Goal: Answer question/provide support

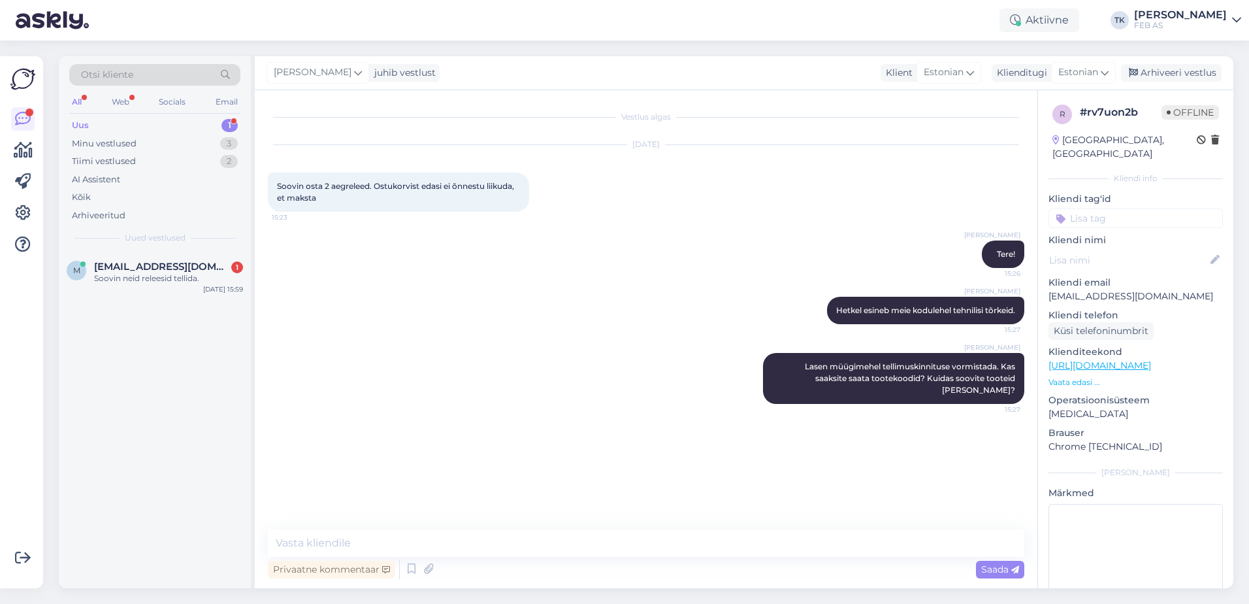
drag, startPoint x: 654, startPoint y: 476, endPoint x: 193, endPoint y: 357, distance: 476.1
click at [640, 470] on div "Vestlus algas Oct 3 2025 Soovin osta 2 aegreleed. Ostukorvist edasi ei õnnestu …" at bounding box center [652, 310] width 768 height 414
click at [124, 261] on span "mkpaadielekter@gmail.com" at bounding box center [162, 267] width 136 height 12
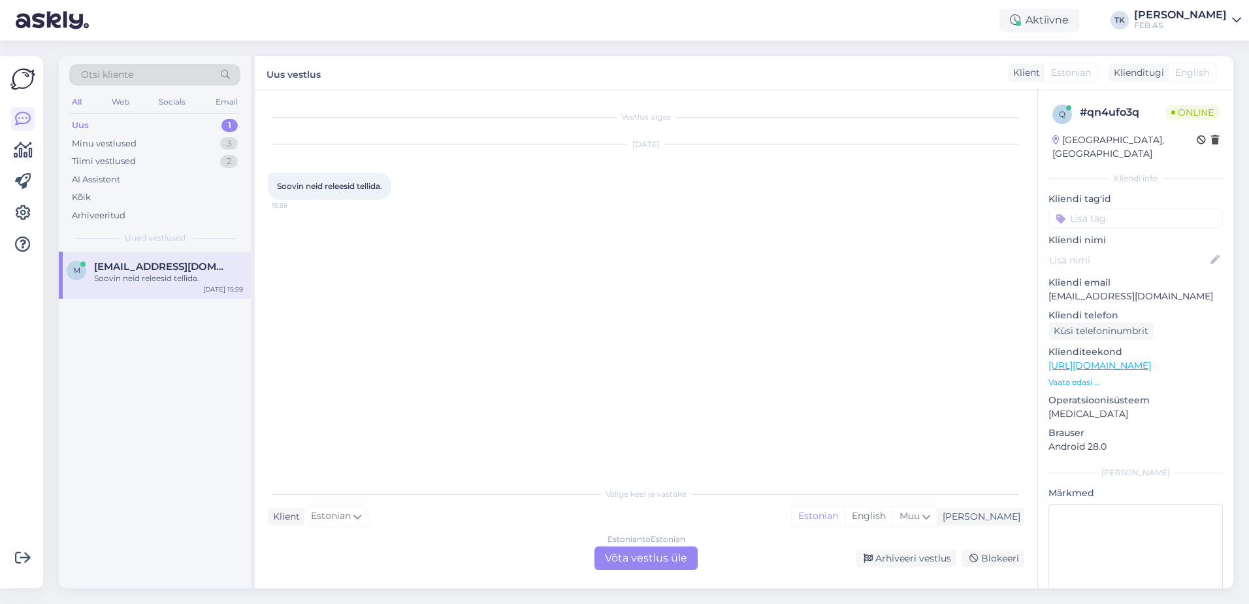
click at [732, 328] on div "Vestlus algas Oct 3 2025 Soovin neid releesid tellida. 15:59" at bounding box center [652, 285] width 768 height 365
click at [139, 148] on div "Minu vestlused 3" at bounding box center [154, 144] width 171 height 18
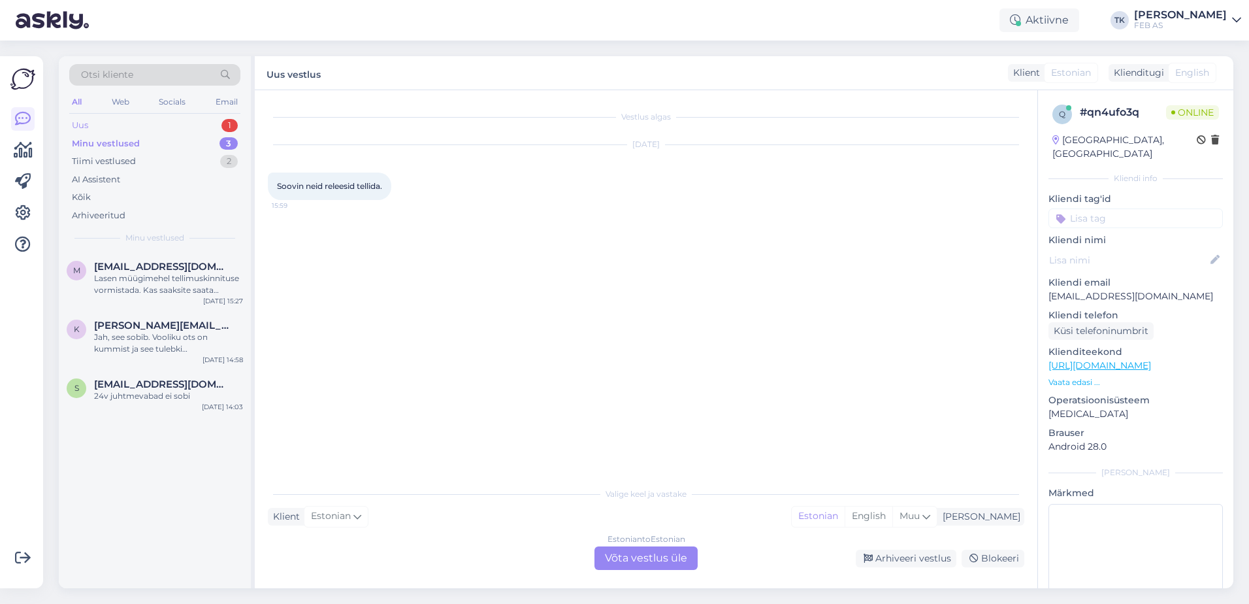
click at [149, 125] on div "Uus 1" at bounding box center [154, 125] width 171 height 18
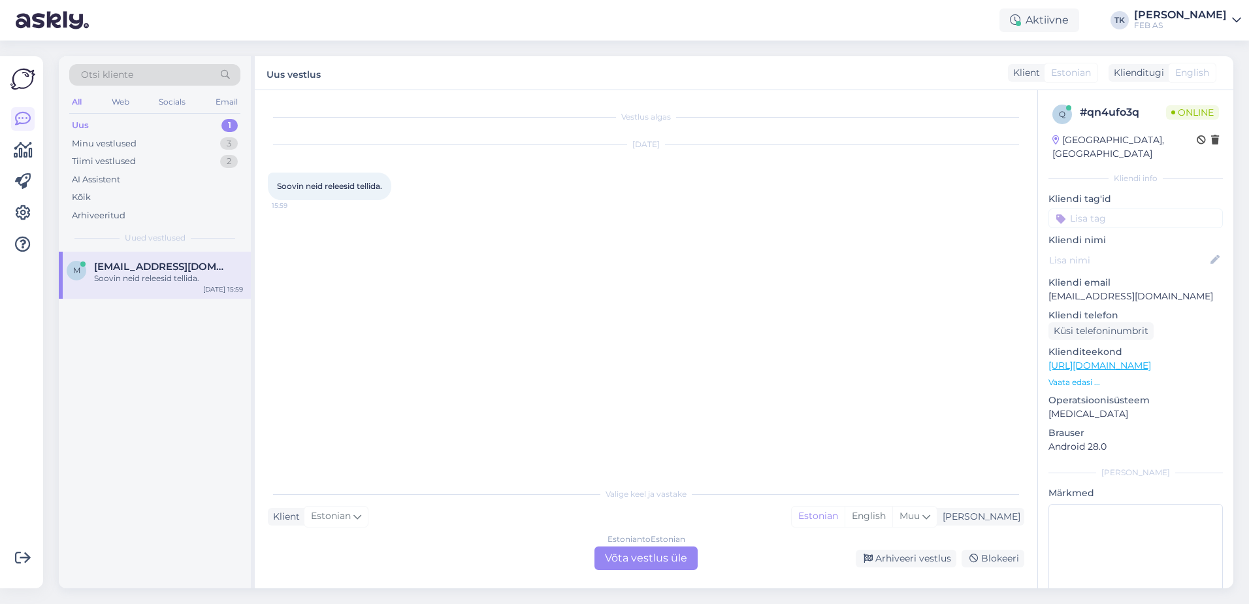
click at [134, 257] on div "m mkpaadielekter@gmail.com Soovin neid releesid tellida. Oct 3 15:59" at bounding box center [155, 275] width 192 height 47
click at [668, 551] on div "Estonian to Estonian Võta vestlus üle" at bounding box center [645, 558] width 103 height 24
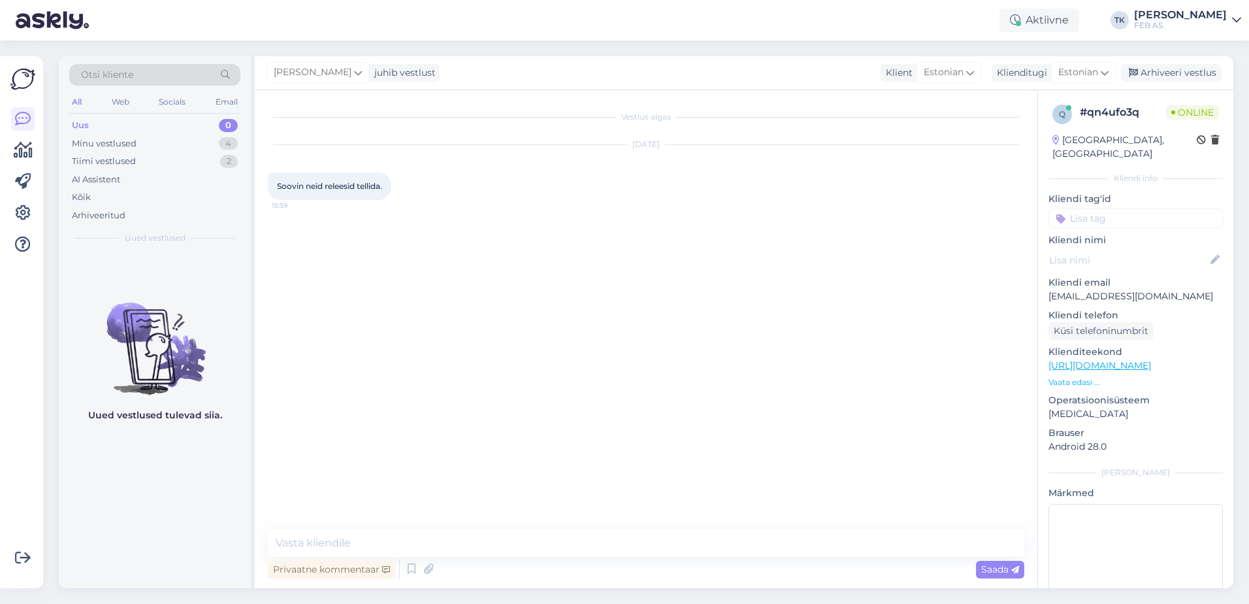
click at [1080, 376] on p "Vaata edasi ..." at bounding box center [1135, 382] width 174 height 12
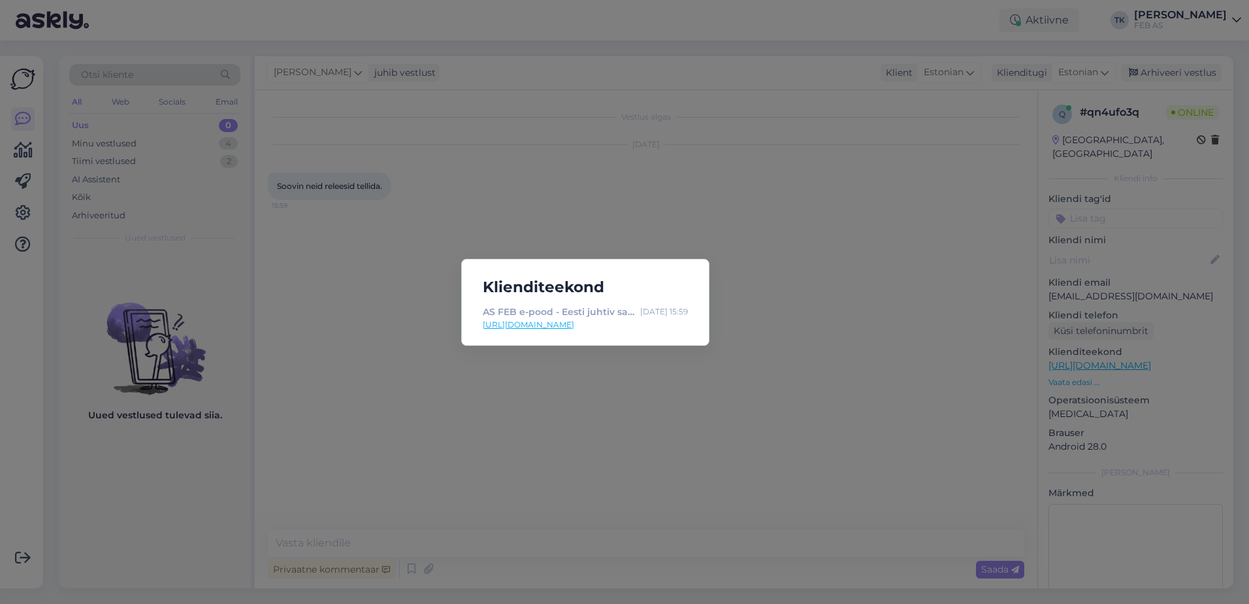
click at [609, 375] on div "Klienditeekond AS FEB e-pood - Eesti juhtiv sanitaartehnika müüja! Oct 3 15:59 …" at bounding box center [624, 302] width 1249 height 604
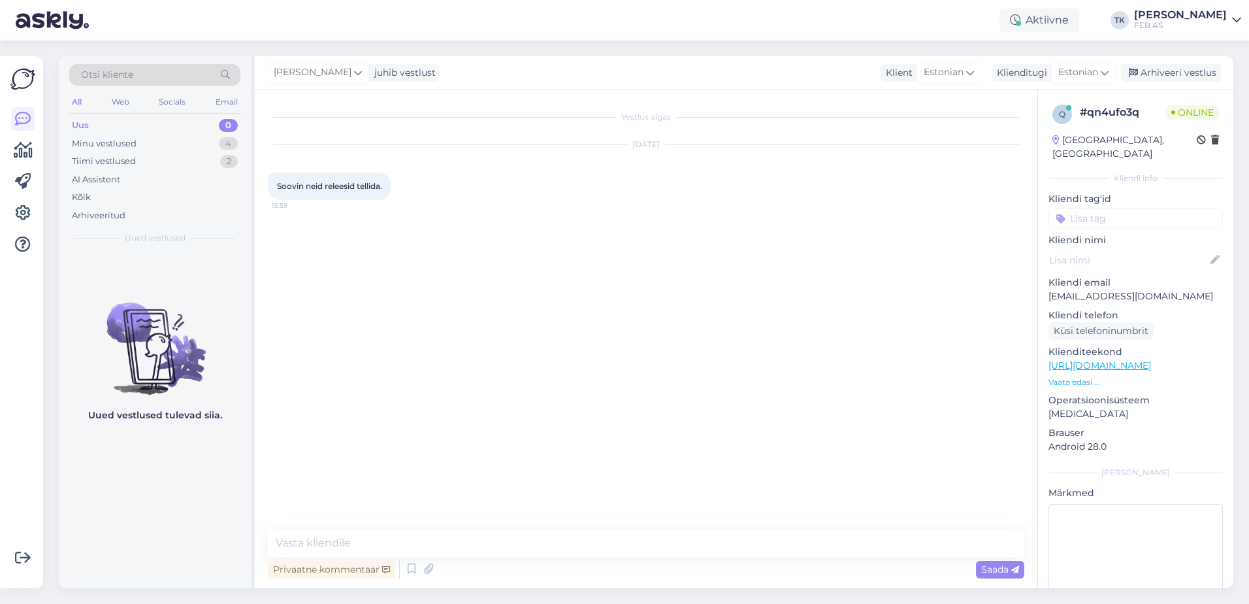
click at [347, 188] on span "Soovin neid releesid tellida." at bounding box center [329, 186] width 105 height 10
click at [1090, 359] on link "https://www.feb.ee/" at bounding box center [1099, 365] width 103 height 12
click at [539, 542] on textarea at bounding box center [646, 542] width 756 height 27
type textarea "Tere. Kas saate saata lingi või tootekoodi?"
click at [689, 391] on div "Vestlus algas Oct 3 2025 Soovin neid releesid tellida. 15:59 Triinu Kaldas Tere…" at bounding box center [652, 310] width 768 height 414
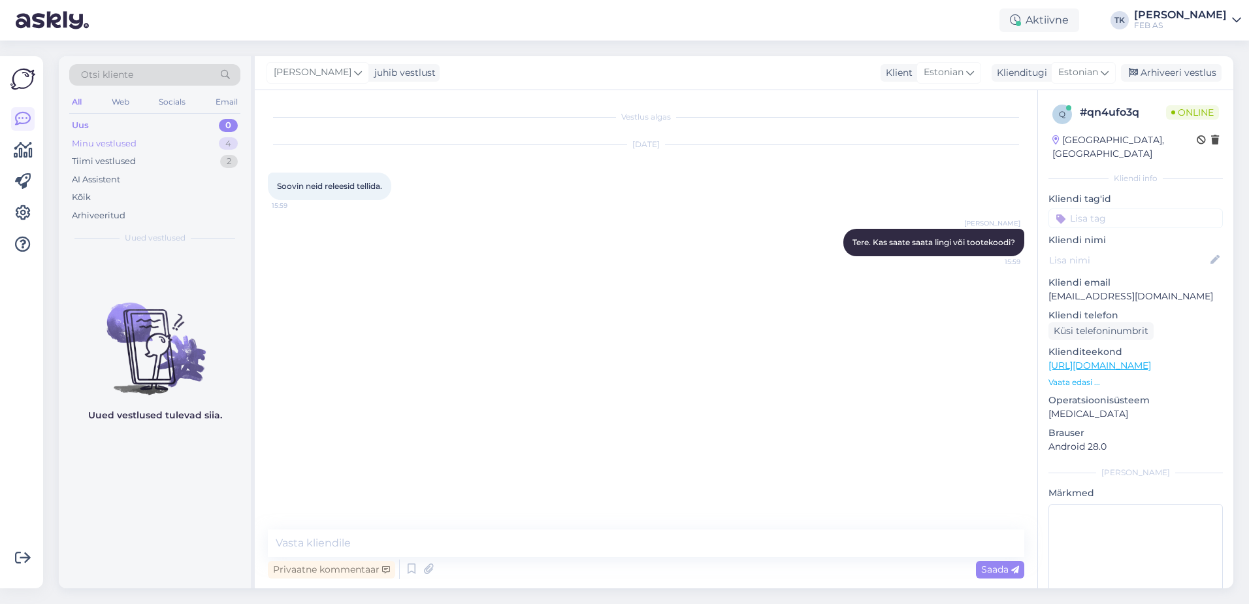
click at [133, 135] on div "Minu vestlused 4" at bounding box center [154, 144] width 171 height 18
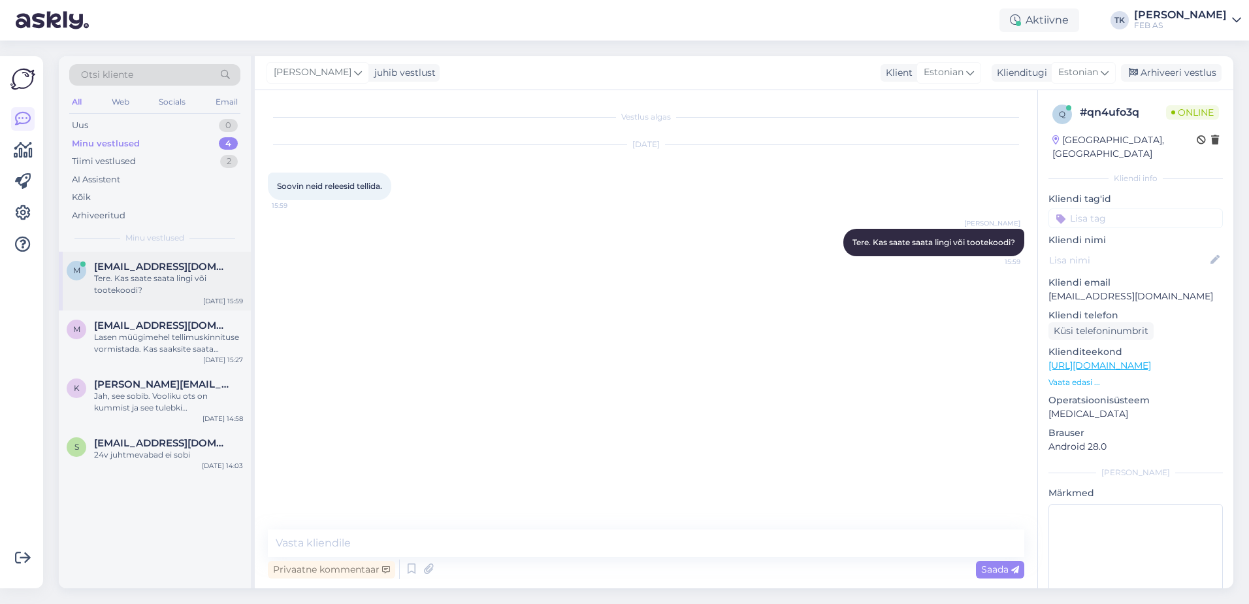
click at [197, 282] on div "Tere. Kas saate saata lingi või tootekoodi?" at bounding box center [168, 284] width 149 height 24
click at [462, 547] on textarea at bounding box center [646, 542] width 756 height 27
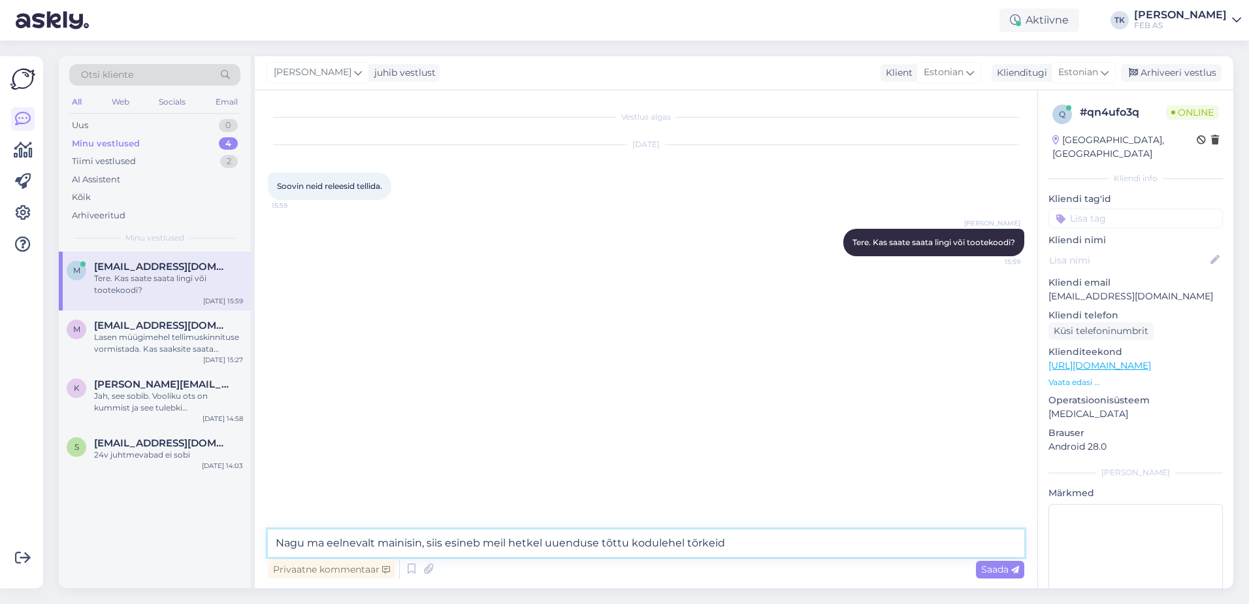
type textarea "Nagu ma eelnevalt mainisin, siis esineb meil hetkel uuenduse tõttu kodulehel tõ…"
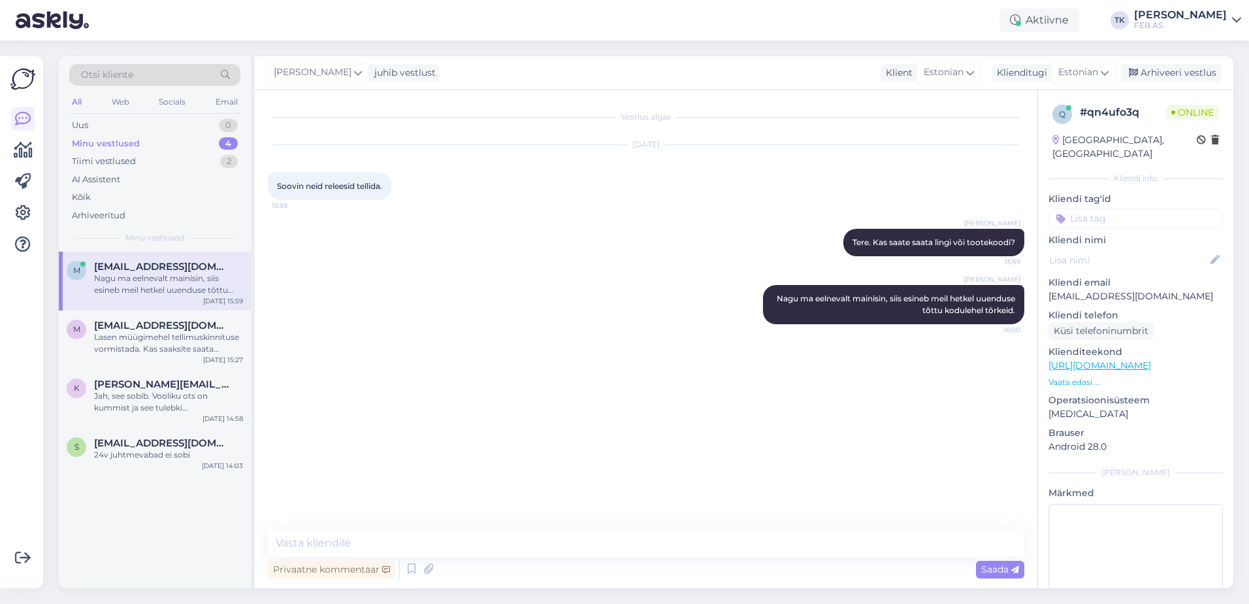
click at [583, 477] on div "Vestlus algas Oct 3 2025 Soovin neid releesid tellida. 15:59 Triinu Kaldas Tere…" at bounding box center [652, 310] width 768 height 414
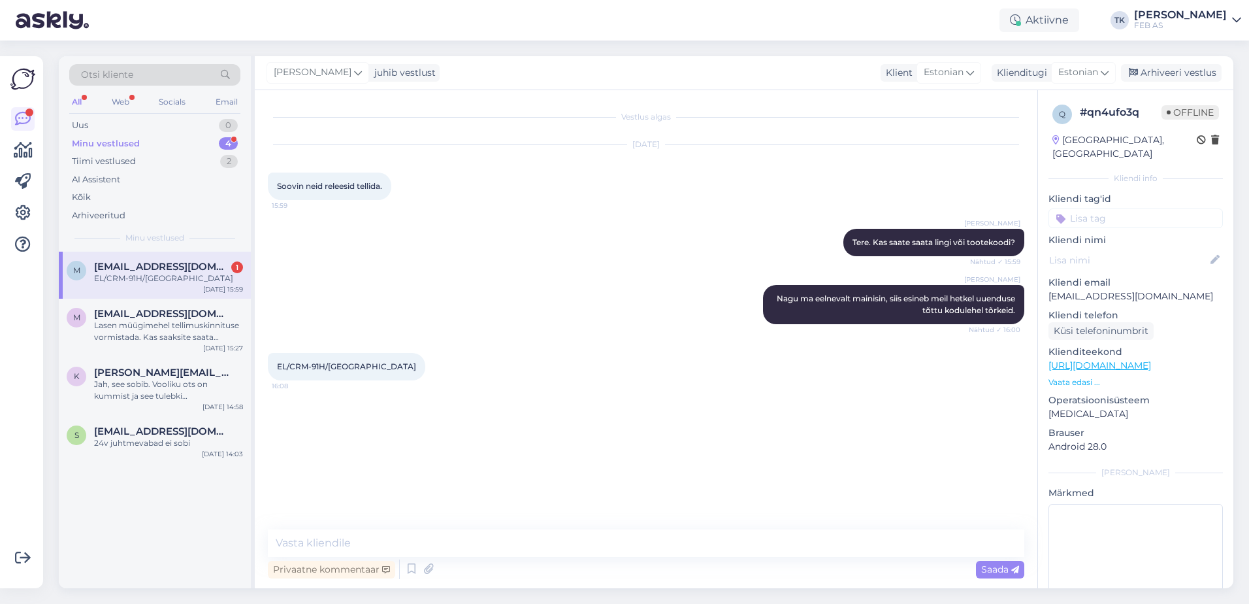
click at [432, 391] on div "EL/CRM-91H/UNI 16:08" at bounding box center [646, 366] width 756 height 56
click at [408, 548] on textarea at bounding box center [646, 542] width 756 height 27
drag, startPoint x: 346, startPoint y: 370, endPoint x: 286, endPoint y: 363, distance: 59.9
click at [277, 368] on div "EL/CRM-91H/UNI 16:08" at bounding box center [346, 366] width 157 height 27
copy span "EL/CRM-91H/UNI"
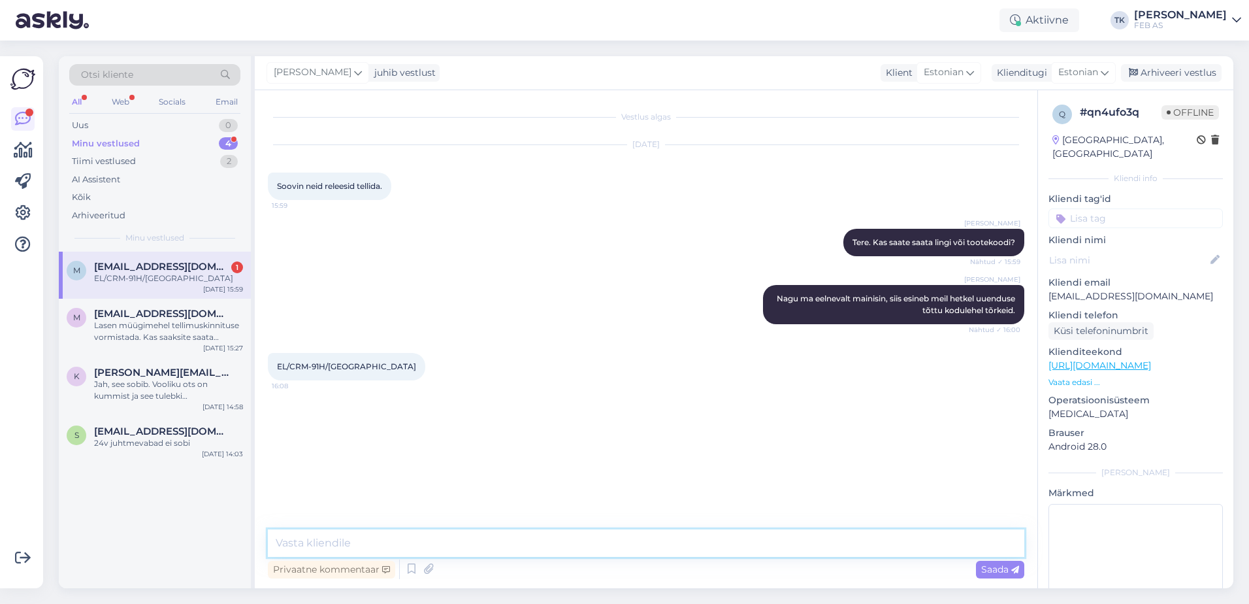
click at [417, 547] on textarea at bounding box center [646, 542] width 756 height 27
type textarea "Kuidas soovite toote kätte saada?"
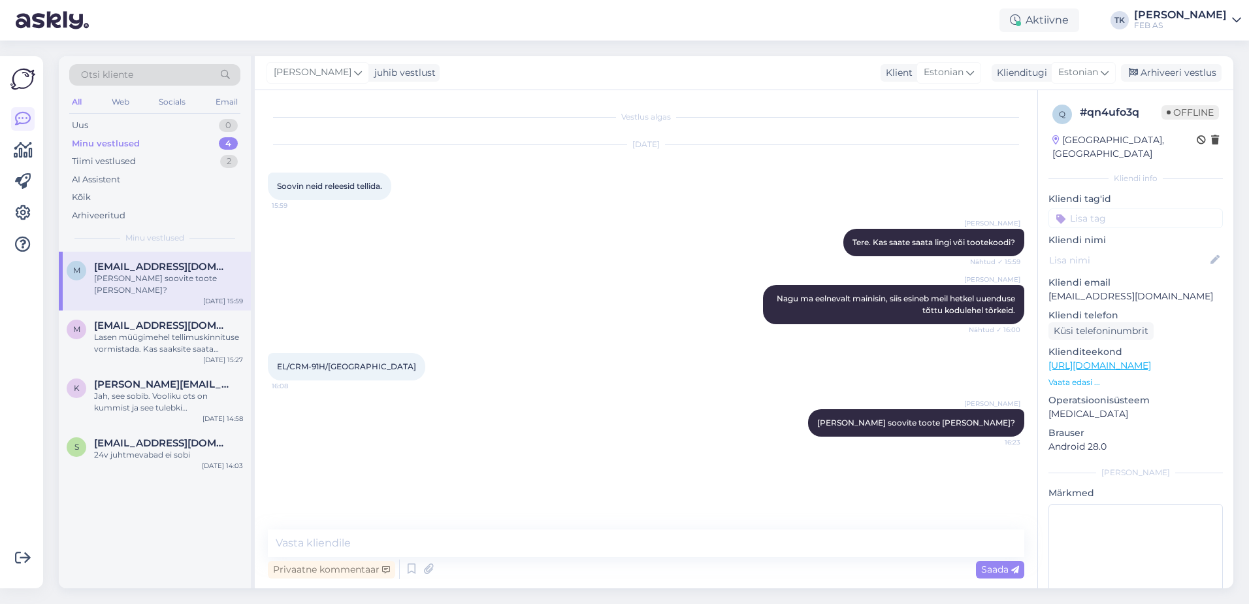
click at [517, 359] on div "EL/CRM-91H/UNI 16:08" at bounding box center [646, 366] width 756 height 56
drag, startPoint x: 1182, startPoint y: 283, endPoint x: 1051, endPoint y: 284, distance: 130.7
click at [1051, 289] on p "mkpaadielekter@gmail.com" at bounding box center [1135, 296] width 174 height 14
copy p "mkpaadielekter@gmail.com"
click at [580, 306] on div "Triinu Kaldas Nagu ma eelnevalt mainisin, siis esineb meil hetkel uuenduse tõtt…" at bounding box center [646, 304] width 756 height 68
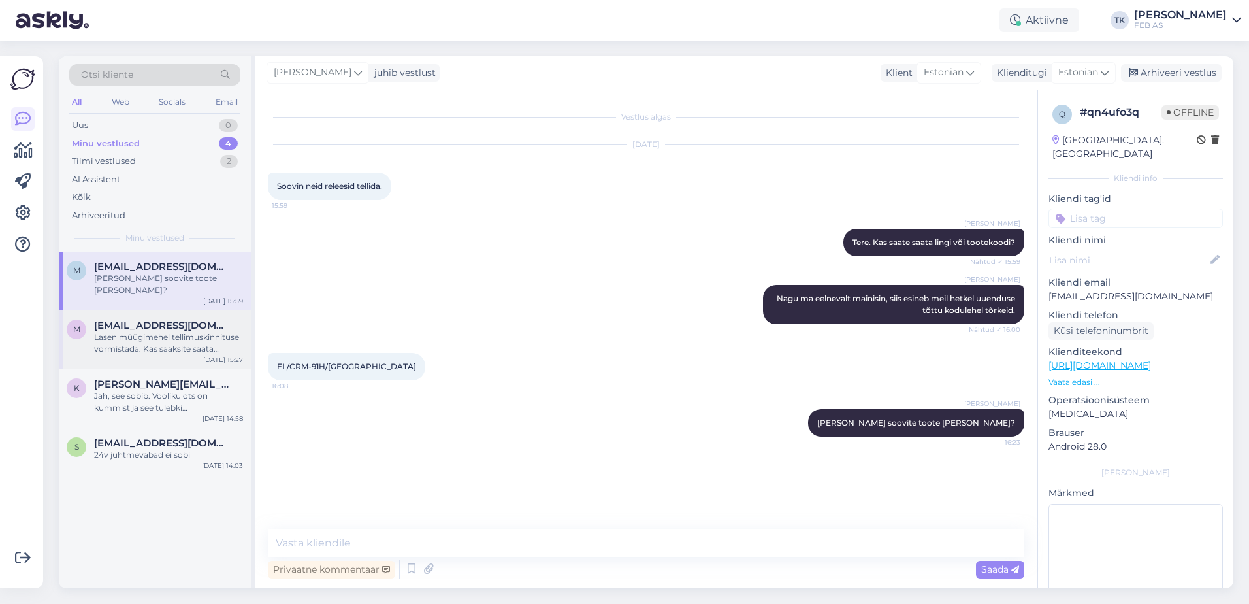
click at [114, 346] on div "m mkpaadielekter@gmail.com Lasen müügimehel tellimuskinnituse vormistada. Kas s…" at bounding box center [155, 339] width 192 height 59
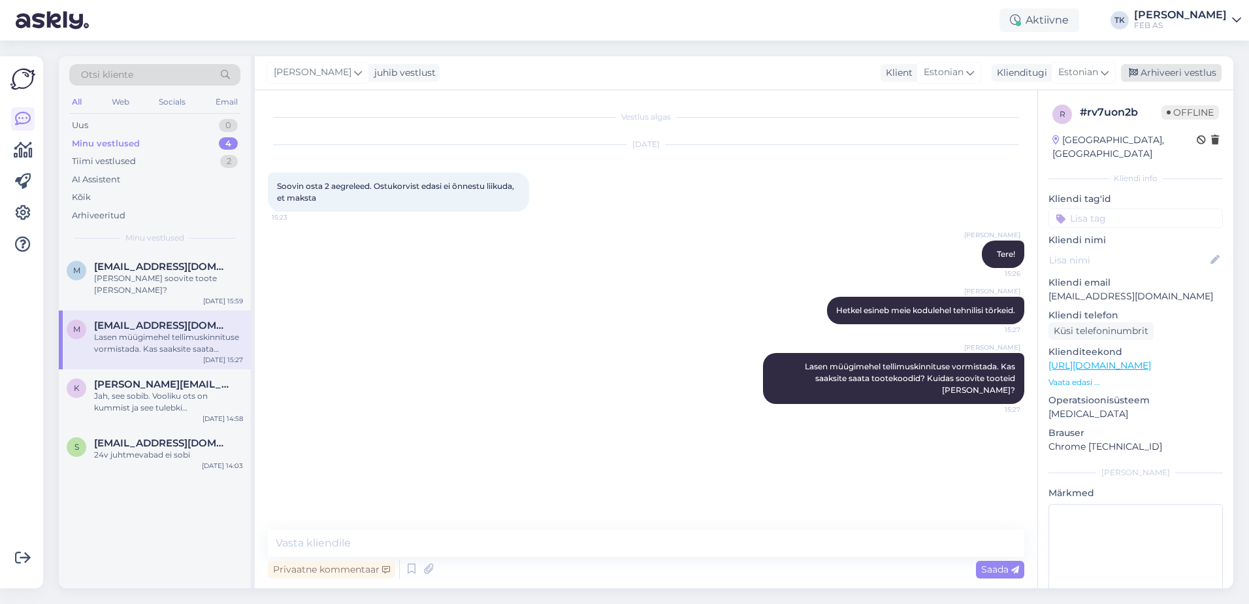
click at [1187, 71] on div "Arhiveeri vestlus" at bounding box center [1171, 73] width 101 height 18
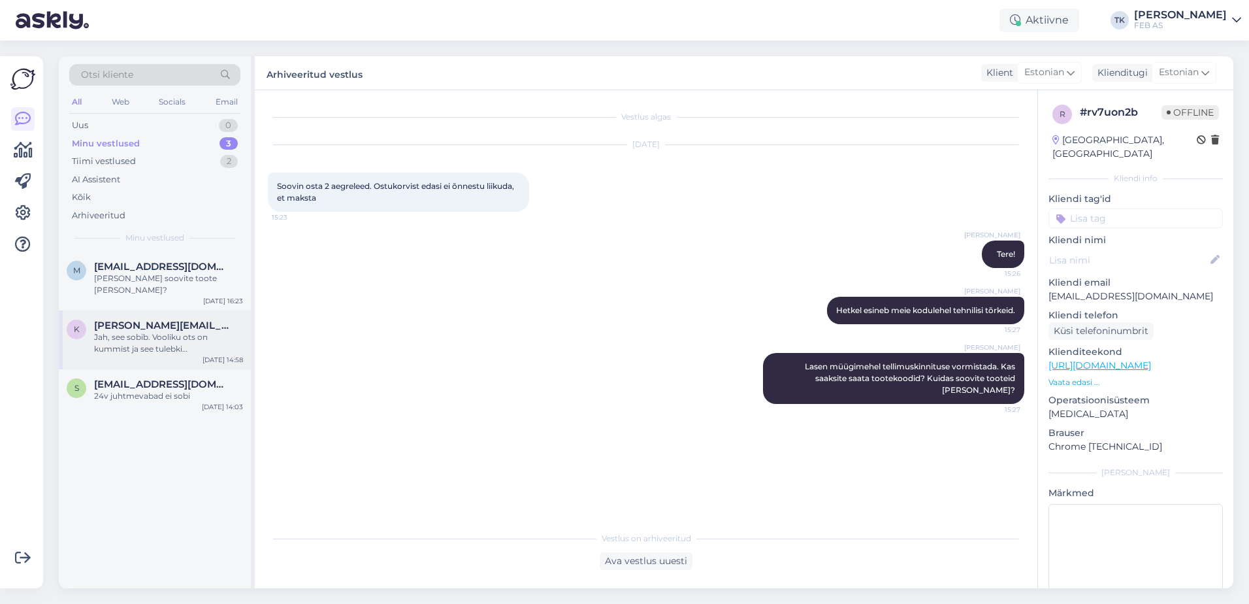
click at [173, 331] on div "Jah, see sobib. Vooliku ots on kummist ja see tulebki voolikuklambriga kinni tõ…" at bounding box center [168, 343] width 149 height 24
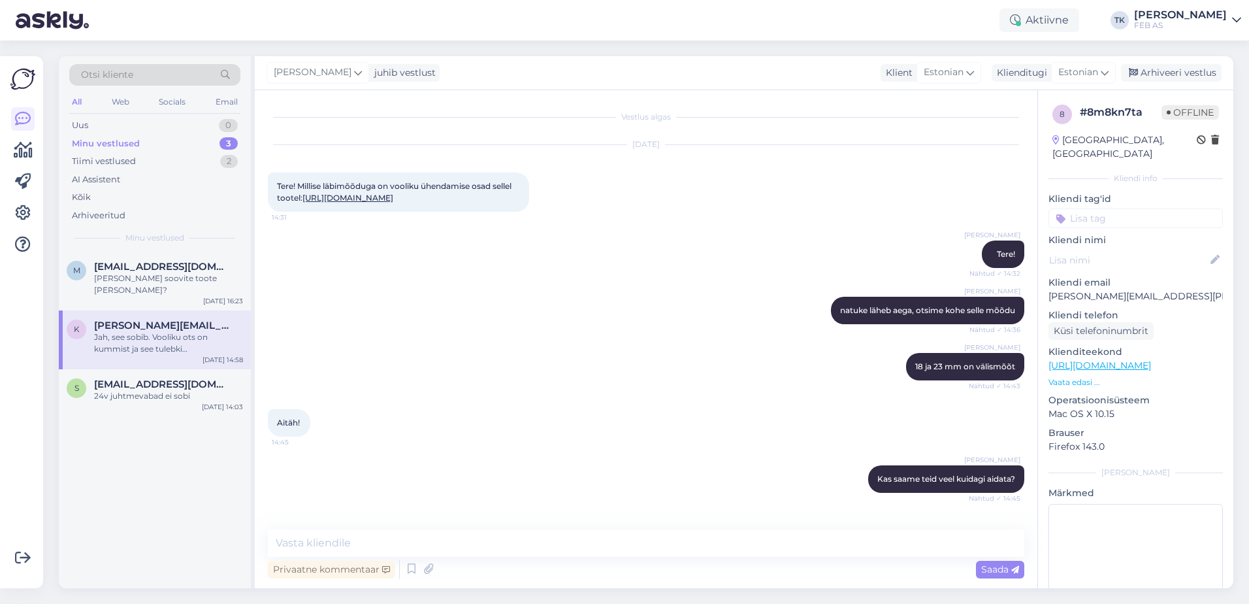
scroll to position [172, 0]
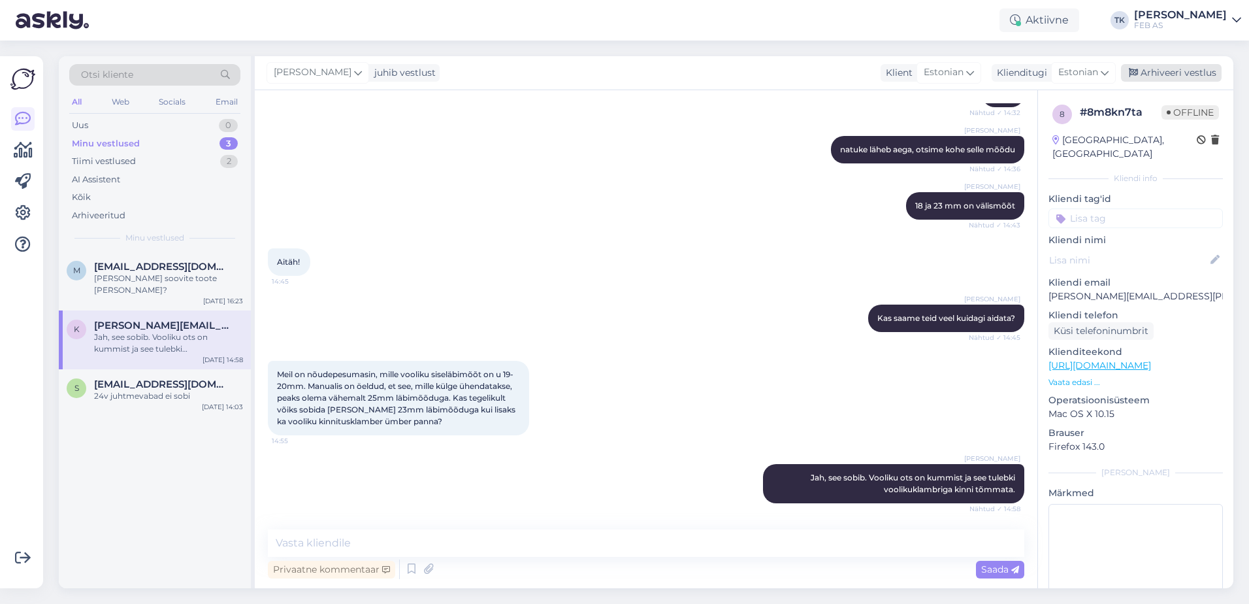
click at [1177, 72] on div "Arhiveeri vestlus" at bounding box center [1171, 73] width 101 height 18
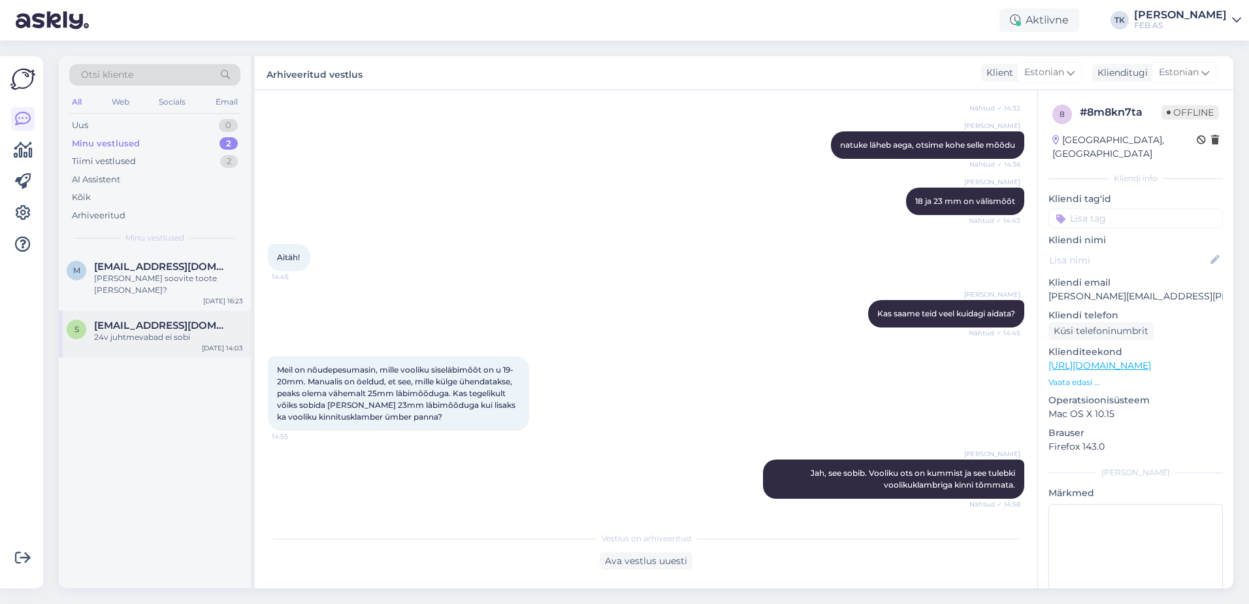
click at [151, 331] on div "24v juhtmevabad ei sobi" at bounding box center [168, 337] width 149 height 12
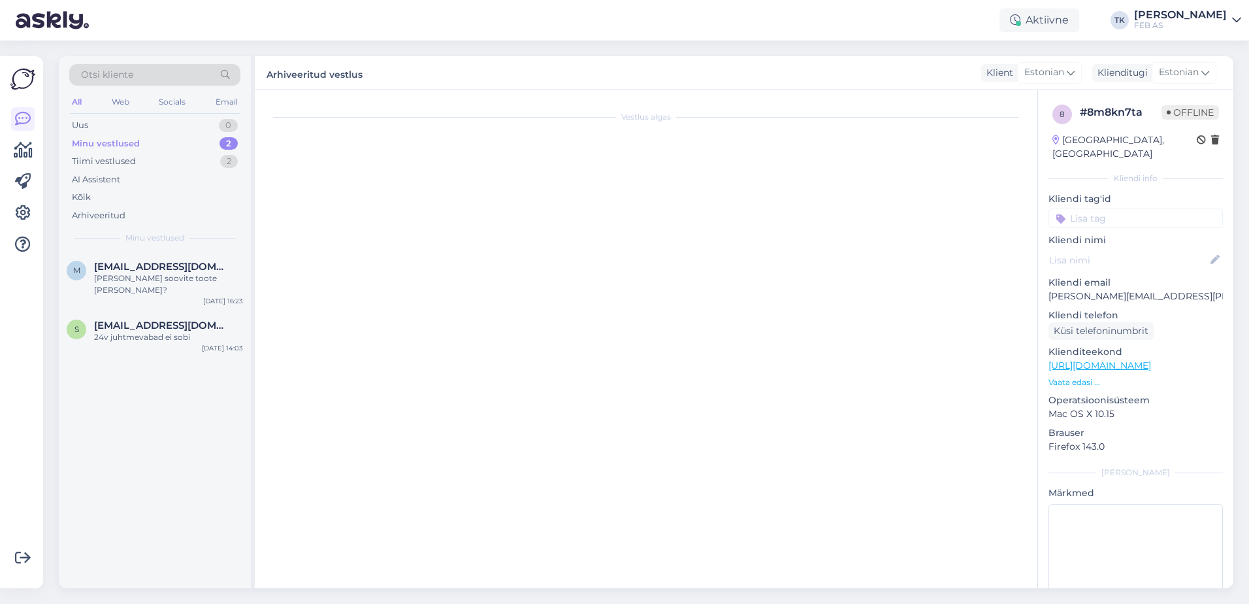
scroll to position [273, 0]
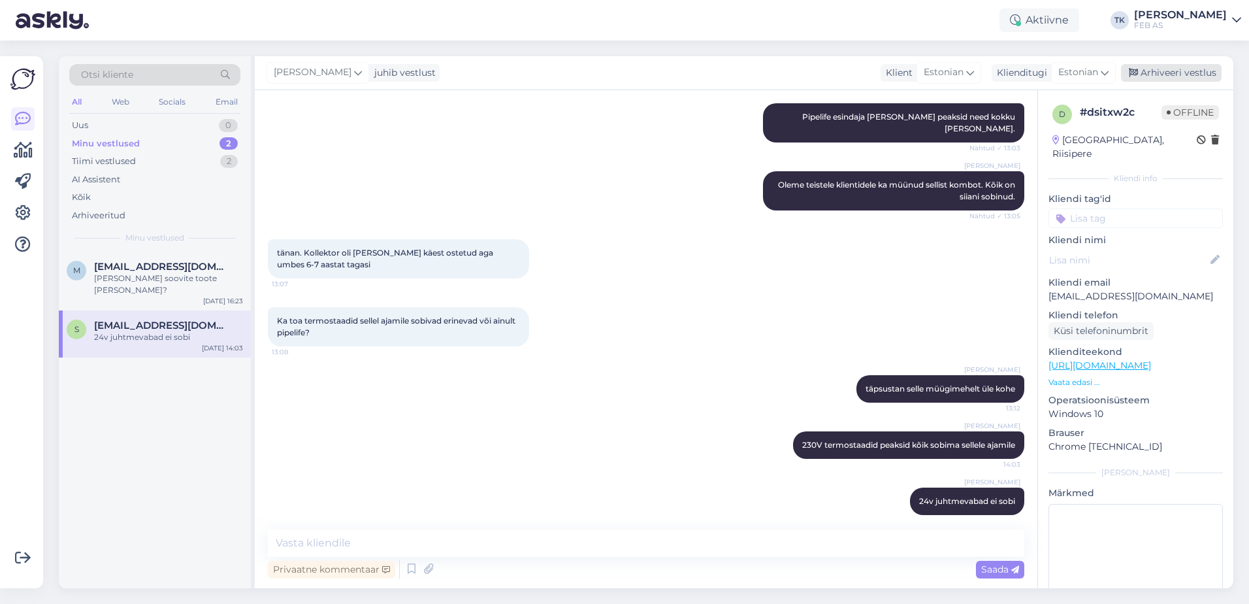
click at [1175, 71] on div "Arhiveeri vestlus" at bounding box center [1171, 73] width 101 height 18
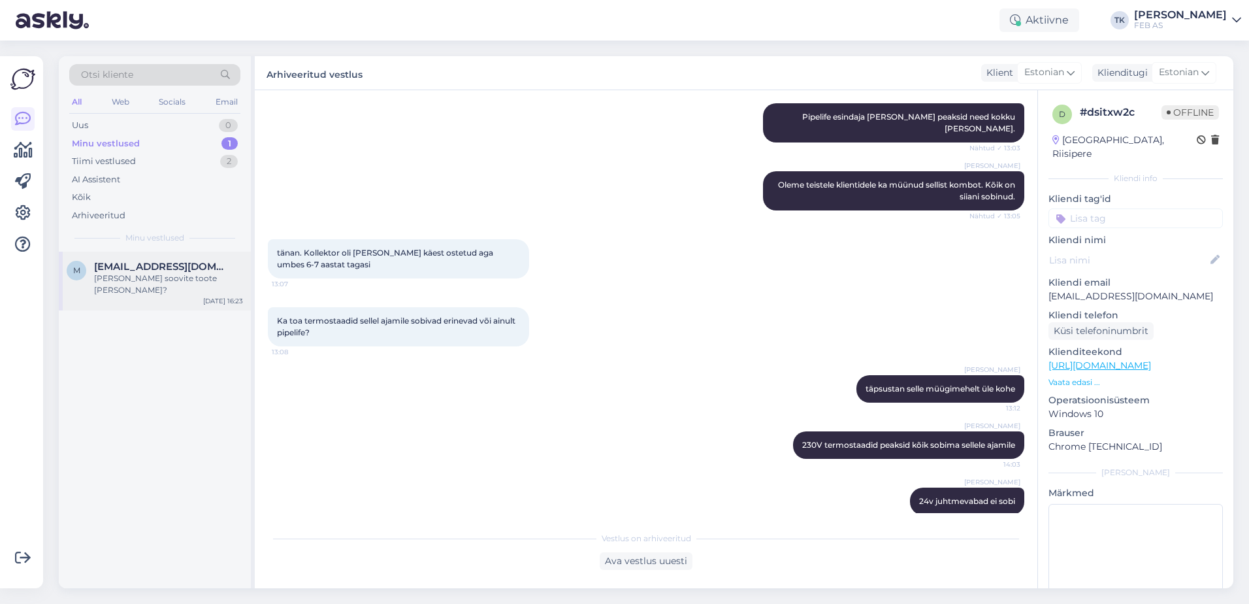
click at [155, 270] on span "mkpaadielekter@gmail.com" at bounding box center [162, 267] width 136 height 12
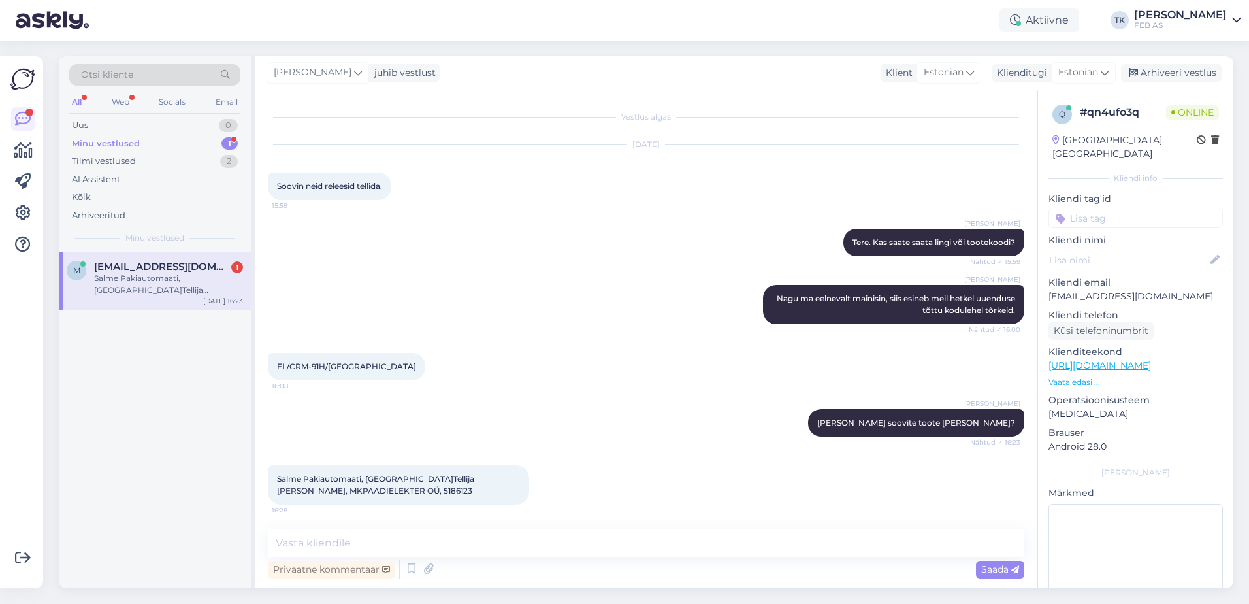
scroll to position [1, 0]
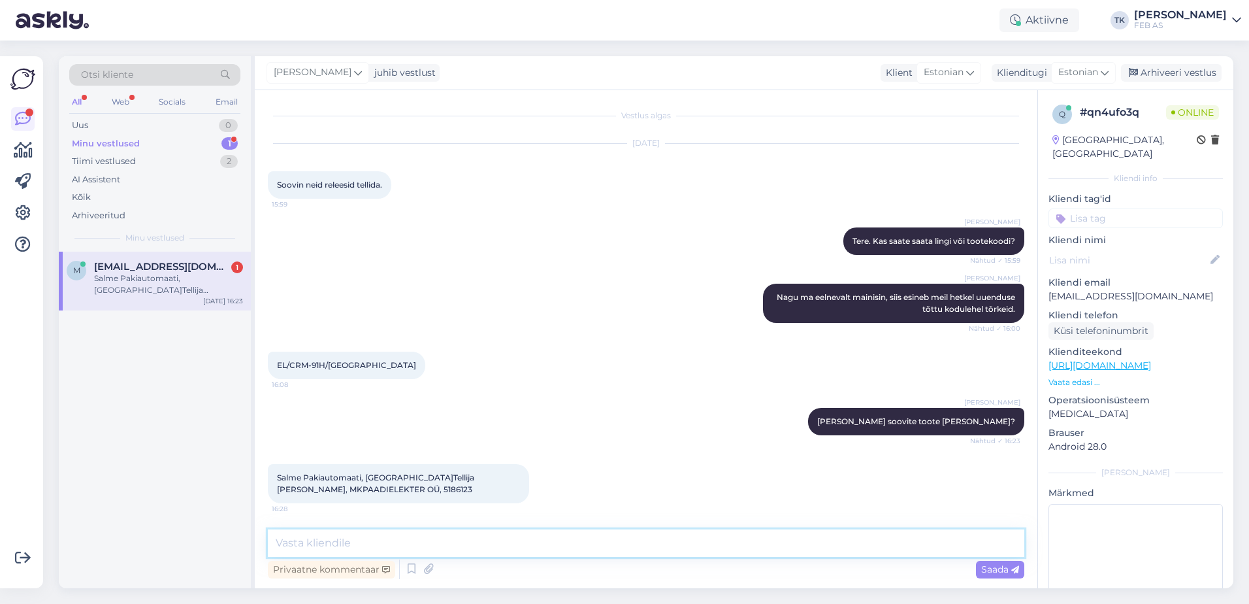
click at [440, 540] on textarea at bounding box center [646, 542] width 756 height 27
type textarea "Telefoninumbrit on ka vaja pakiautomaadi puhul"
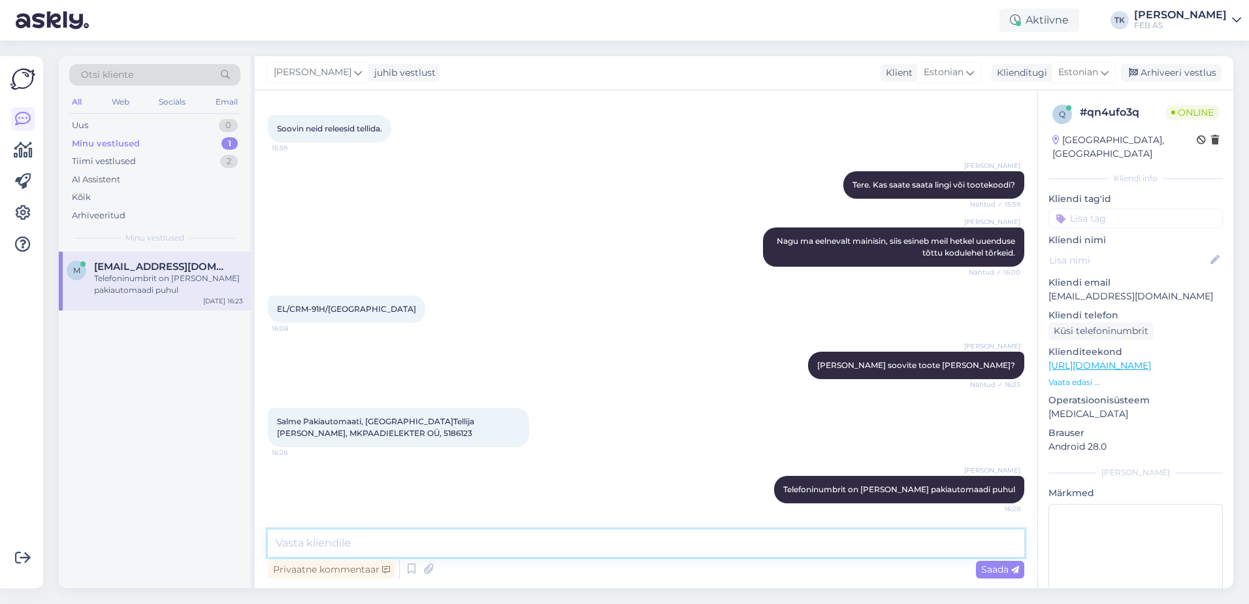
drag, startPoint x: 573, startPoint y: 538, endPoint x: 551, endPoint y: 517, distance: 29.6
click at [572, 537] on textarea at bounding box center [646, 542] width 756 height 27
type textarea "Vabandust, ei pannud kohe tähele, et saatsite numbri juba :)"
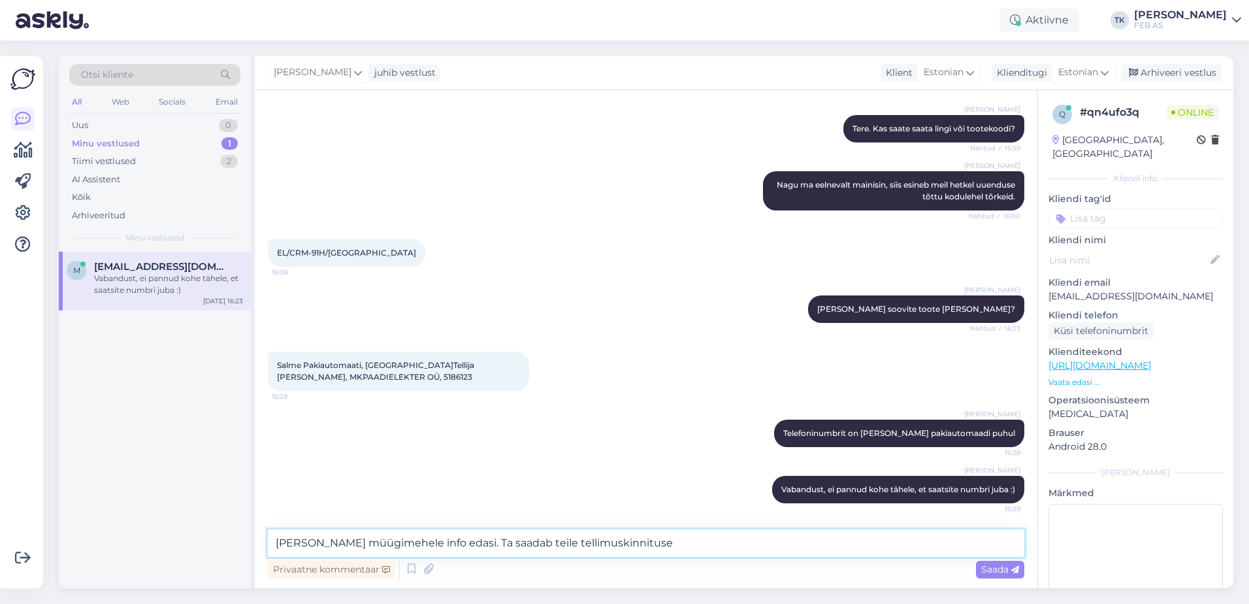
type textarea "Annan müügimehele info edasi. Ta saadab teile tellimuskinnituse."
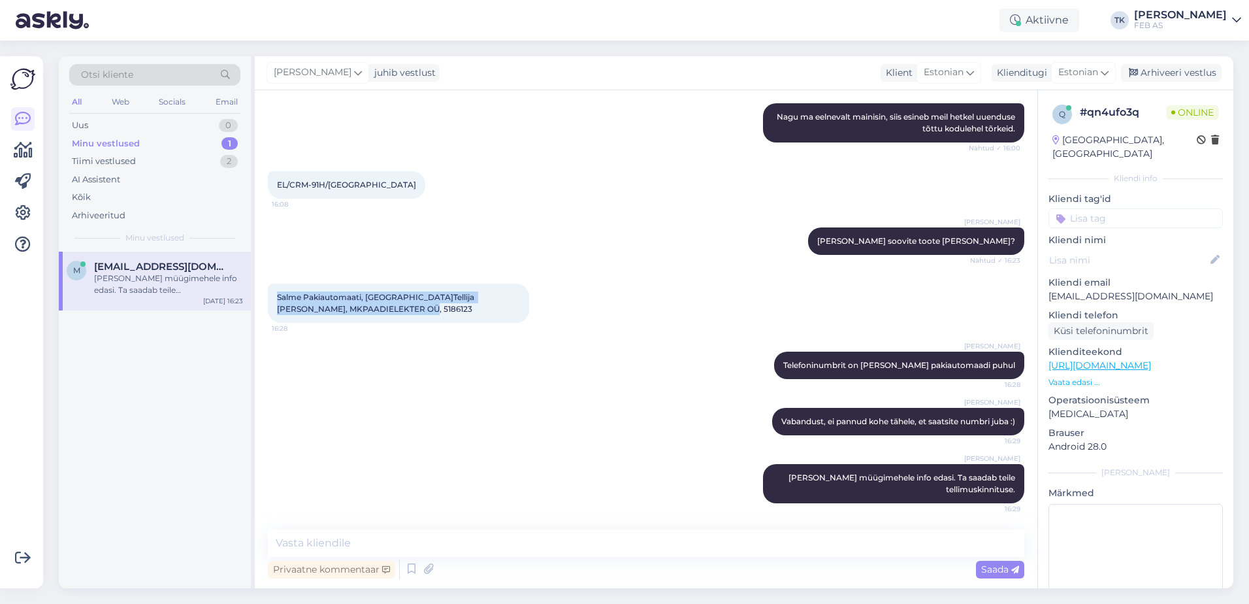
drag, startPoint x: 276, startPoint y: 294, endPoint x: 402, endPoint y: 312, distance: 126.8
click at [402, 312] on div "Salme Pakiautomaati, Saaremaal.Tellija MARTIN KAUS, MKPAADIELEKTER OÜ, 5186123 …" at bounding box center [398, 303] width 261 height 39
copy span "Salme Pakiautomaati, Saaremaal.Tellija MARTIN KAUS, MKPAADIELEKTER OÜ, 5186123"
click at [415, 540] on textarea at bounding box center [646, 542] width 756 height 27
type textarea "K´´"
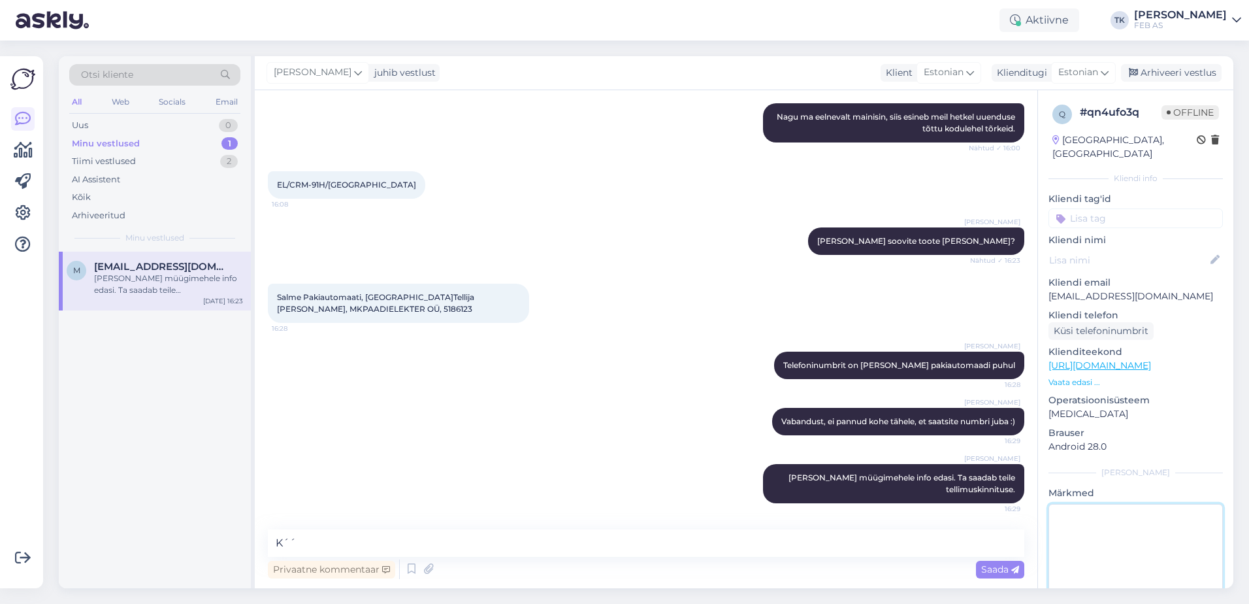
click at [1182, 532] on textarea at bounding box center [1135, 563] width 174 height 118
type textarea "Saadetud Ain Viirmaale"
click at [1149, 440] on div "q # qn4ufo3q Offline Estonia, Tallinn Kliendi info Kliendi tag'id Kliendi nimi …" at bounding box center [1135, 365] width 195 height 551
click at [368, 538] on textarea "K´´" at bounding box center [646, 542] width 756 height 27
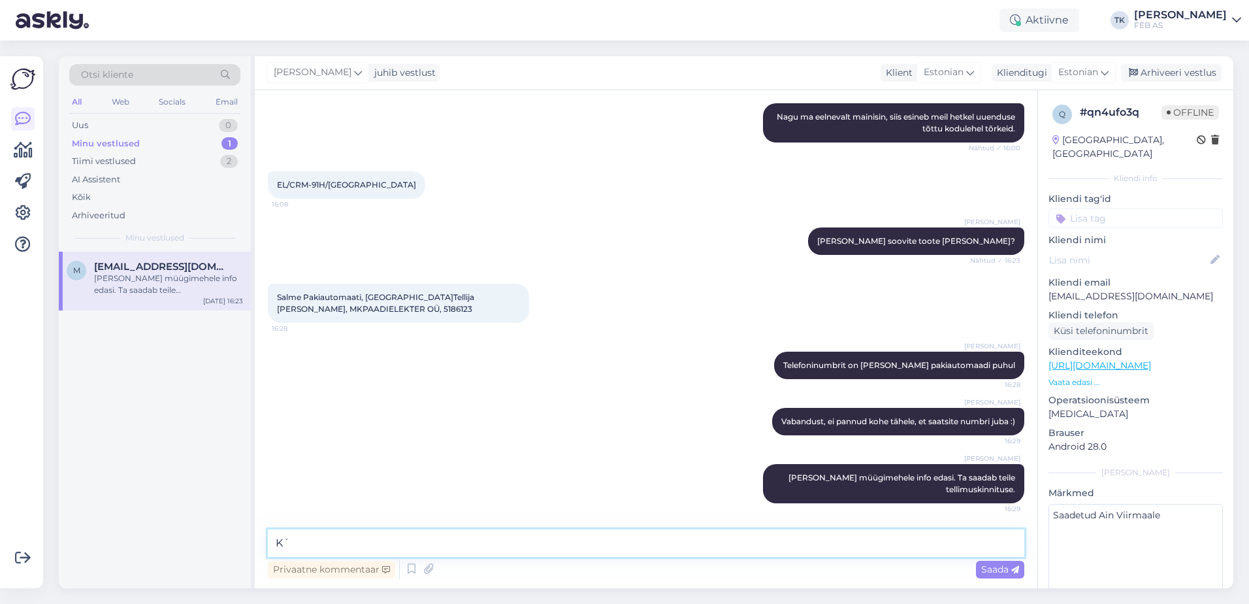
type textarea "K"
click at [446, 439] on div "Triinu Kaldas Vabandust, ei pannud kohe tähele, et saatsite numbri juba :) 16:29" at bounding box center [646, 421] width 756 height 56
click at [1207, 78] on div "Arhiveeri vestlus" at bounding box center [1171, 73] width 101 height 18
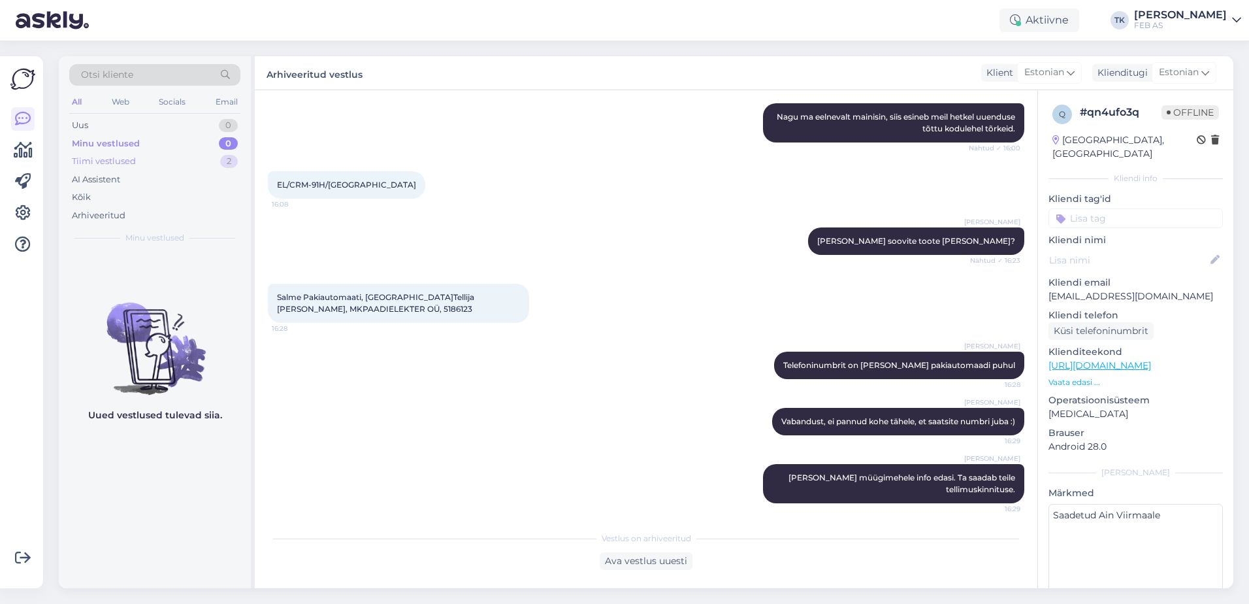
click at [162, 167] on div "Tiimi vestlused 2" at bounding box center [154, 161] width 171 height 18
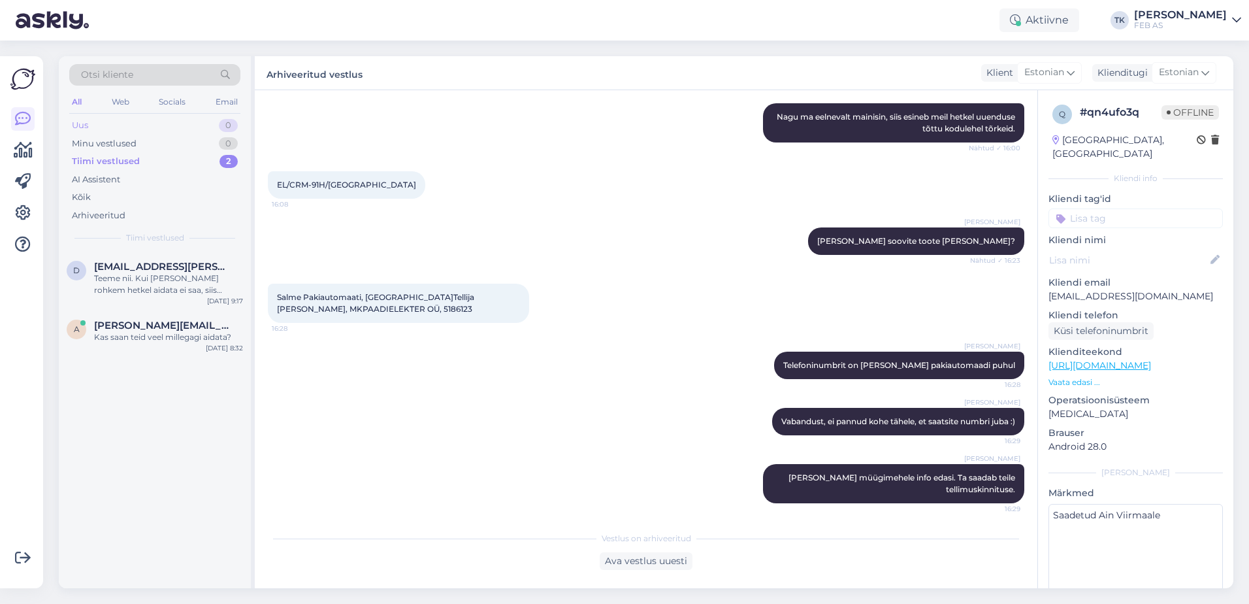
click at [150, 122] on div "Uus 0" at bounding box center [154, 125] width 171 height 18
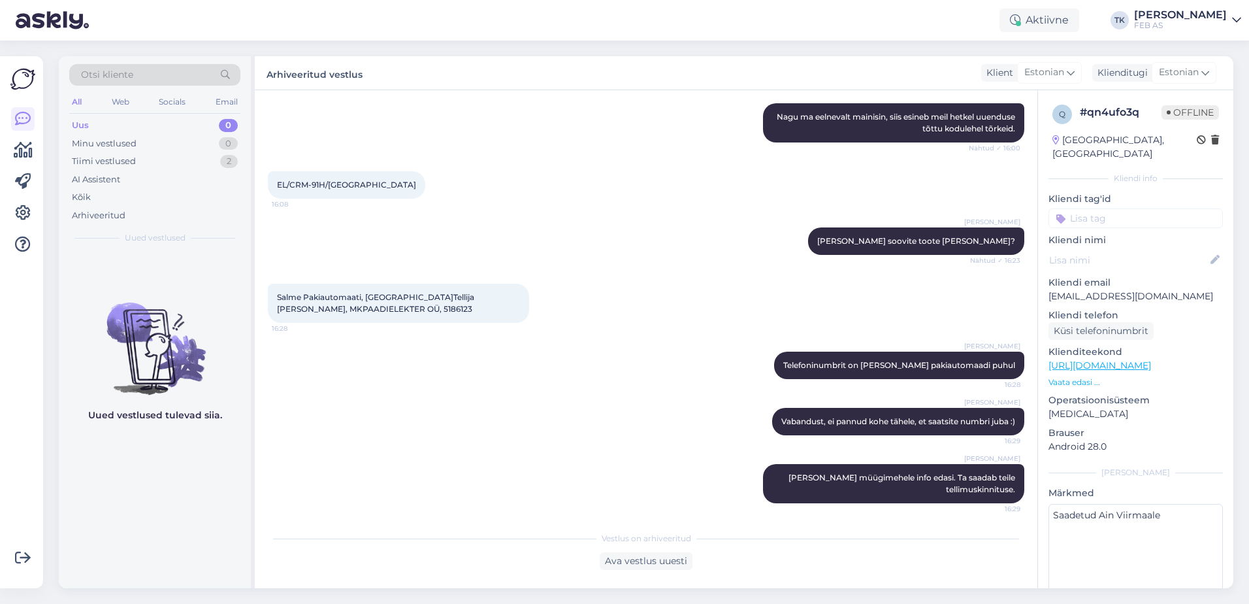
click at [1188, 19] on div "Triinu Kaldas" at bounding box center [1180, 15] width 93 height 10
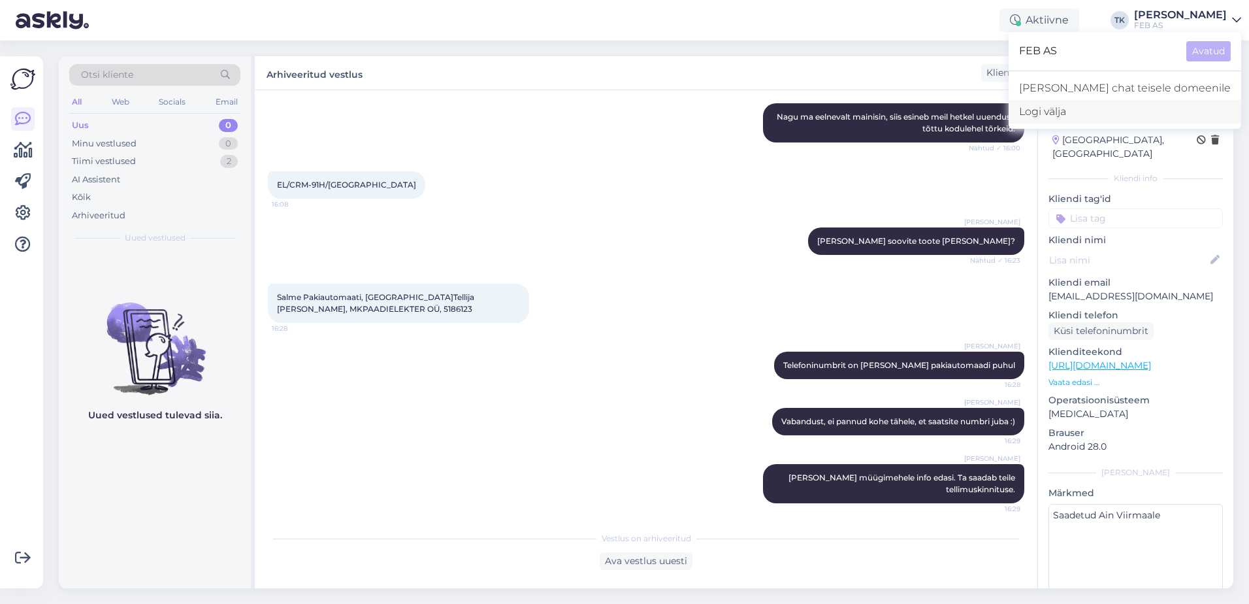
click at [1137, 115] on div "Logi välja" at bounding box center [1125, 112] width 233 height 24
